Goal: Navigation & Orientation: Find specific page/section

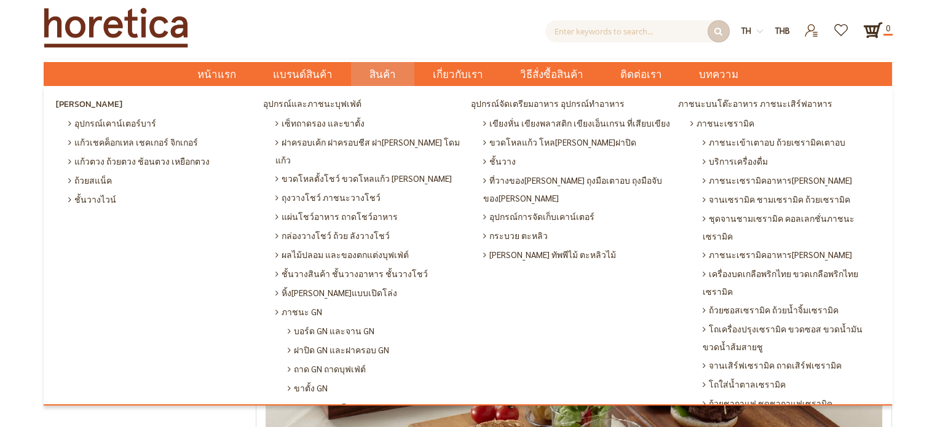
click at [386, 73] on span "สินค้า" at bounding box center [382, 74] width 26 height 25
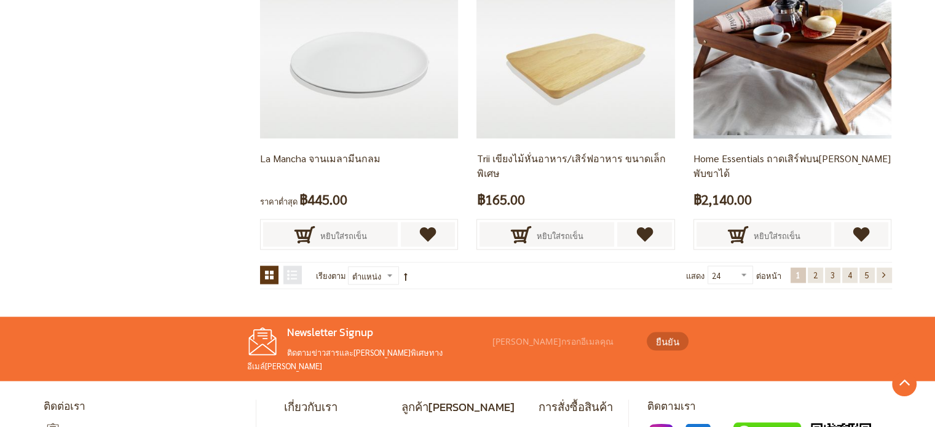
scroll to position [2519, 0]
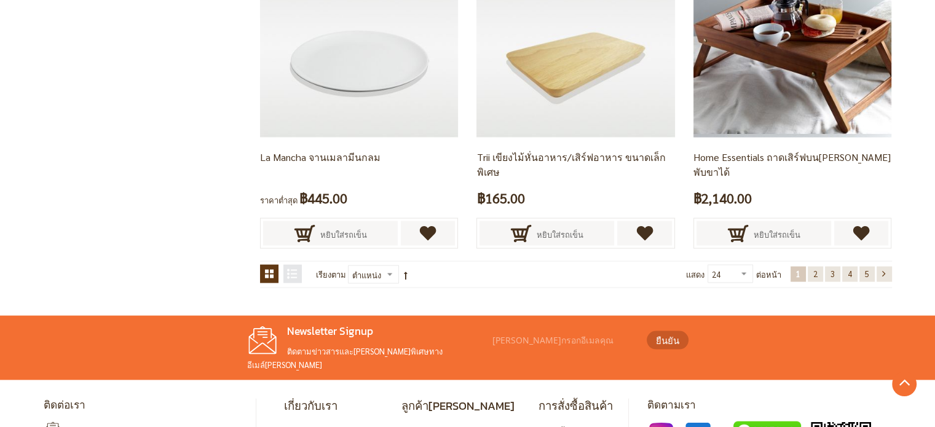
click at [733, 274] on select "24 36 48 ทั้งหมด" at bounding box center [729, 274] width 45 height 18
select select "48"
click at [710, 265] on select "24 36 48 ทั้งหมด" at bounding box center [729, 274] width 45 height 18
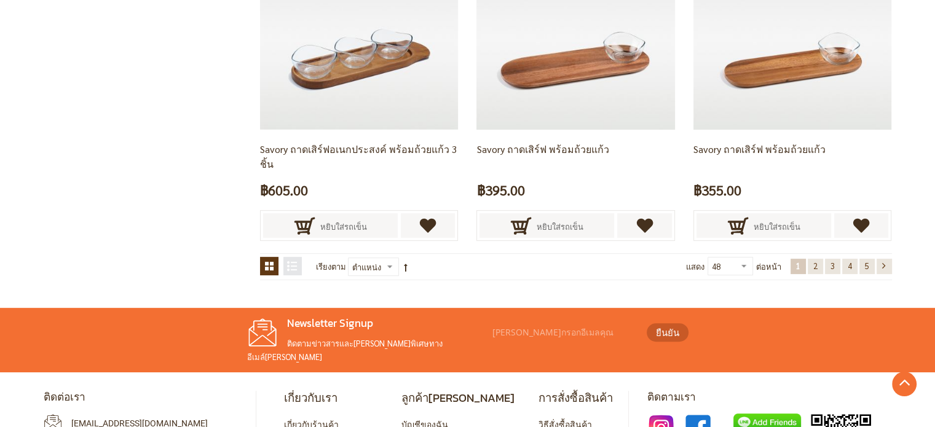
scroll to position [5195, 0]
